Goal: Task Accomplishment & Management: Use online tool/utility

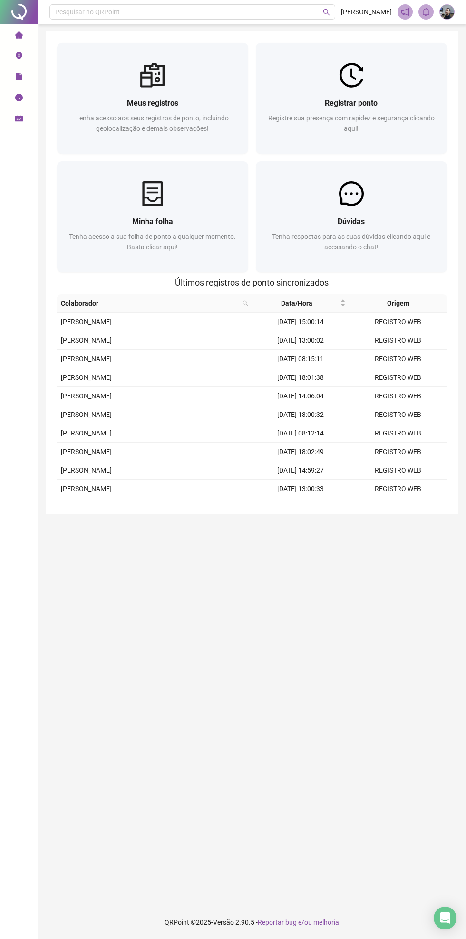
click at [322, 97] on div "Registrar ponto" at bounding box center [351, 103] width 168 height 12
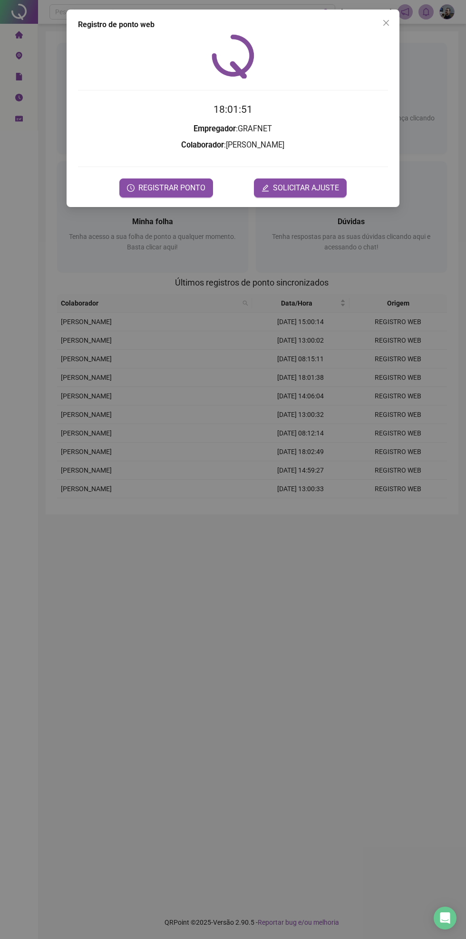
click at [177, 179] on button "REGISTRAR PONTO" at bounding box center [166, 187] width 94 height 19
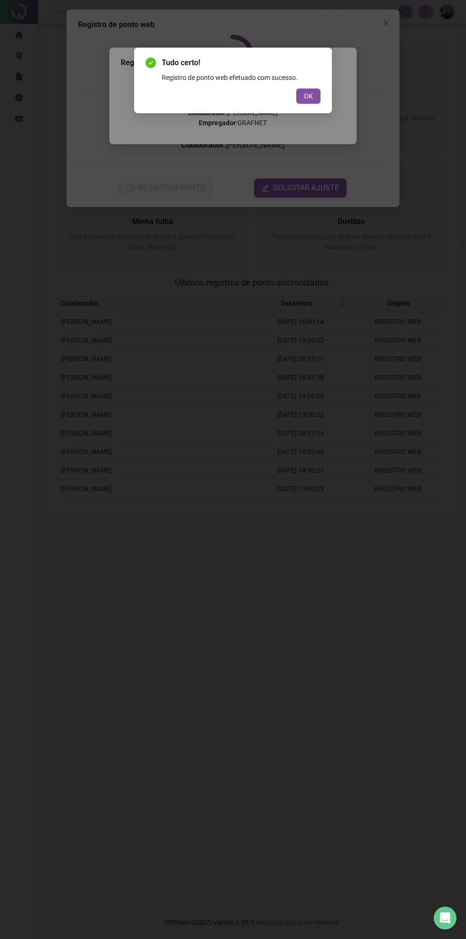
click at [307, 92] on span "OK" at bounding box center [308, 96] width 9 height 10
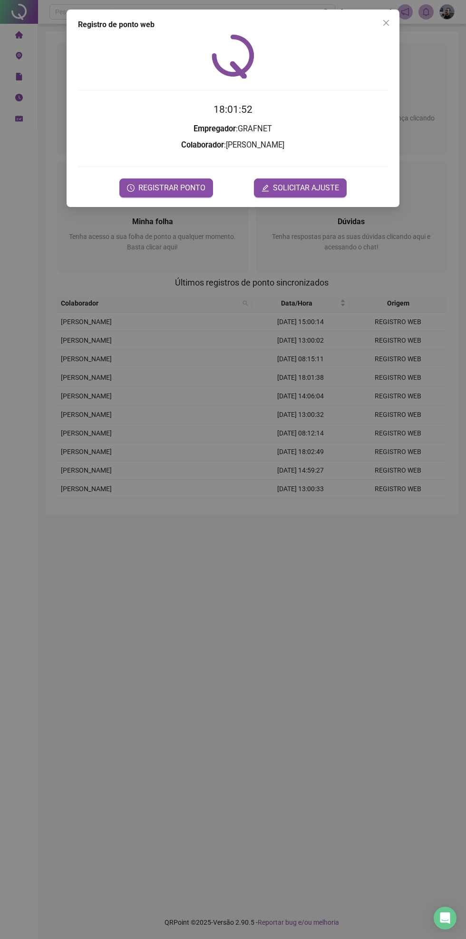
click at [386, 23] on icon "close" at bounding box center [387, 23] width 6 height 6
